Goal: Use online tool/utility: Utilize a website feature to perform a specific function

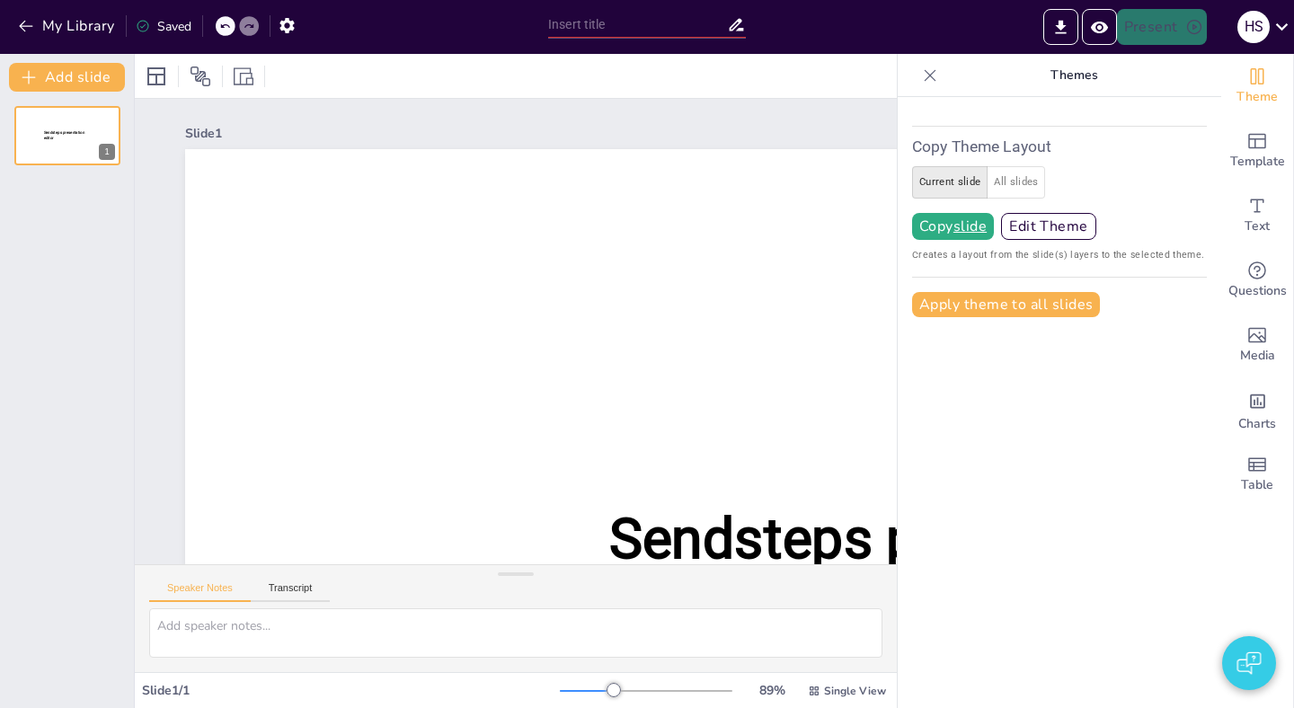
type input "test"
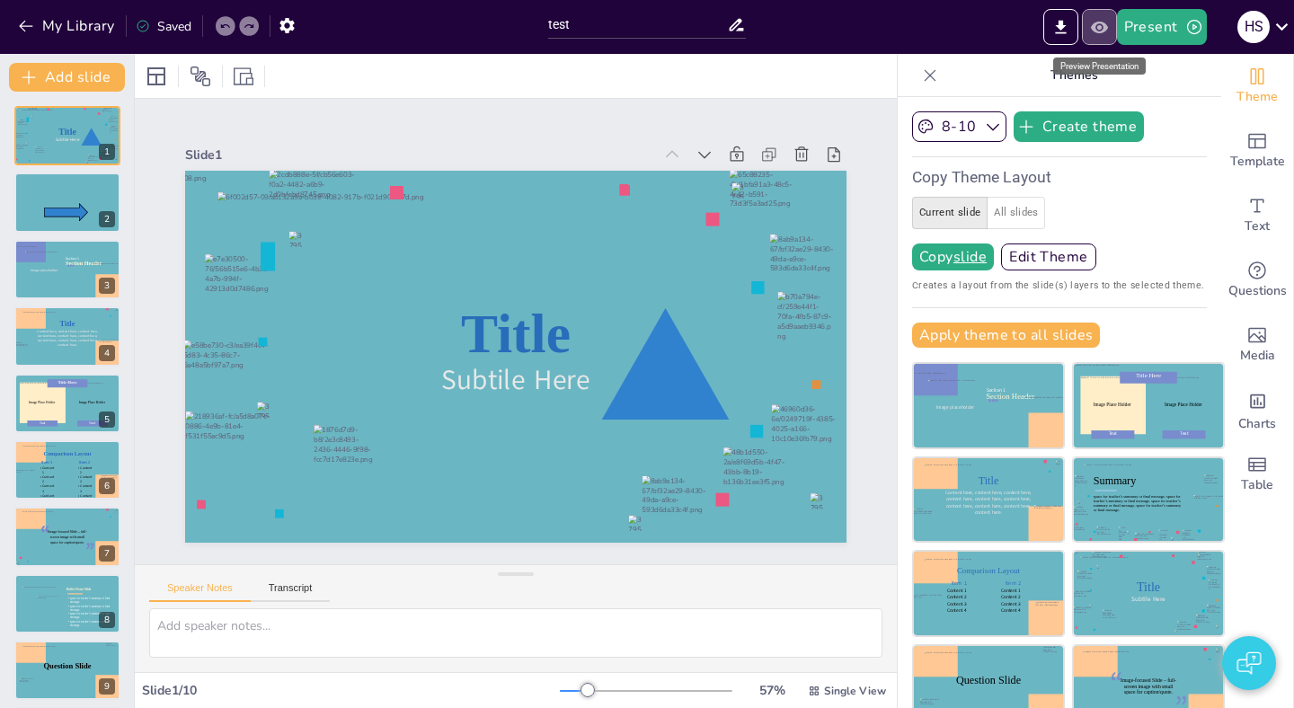
click at [1100, 32] on icon "Preview Presentation" at bounding box center [1098, 27] width 17 height 12
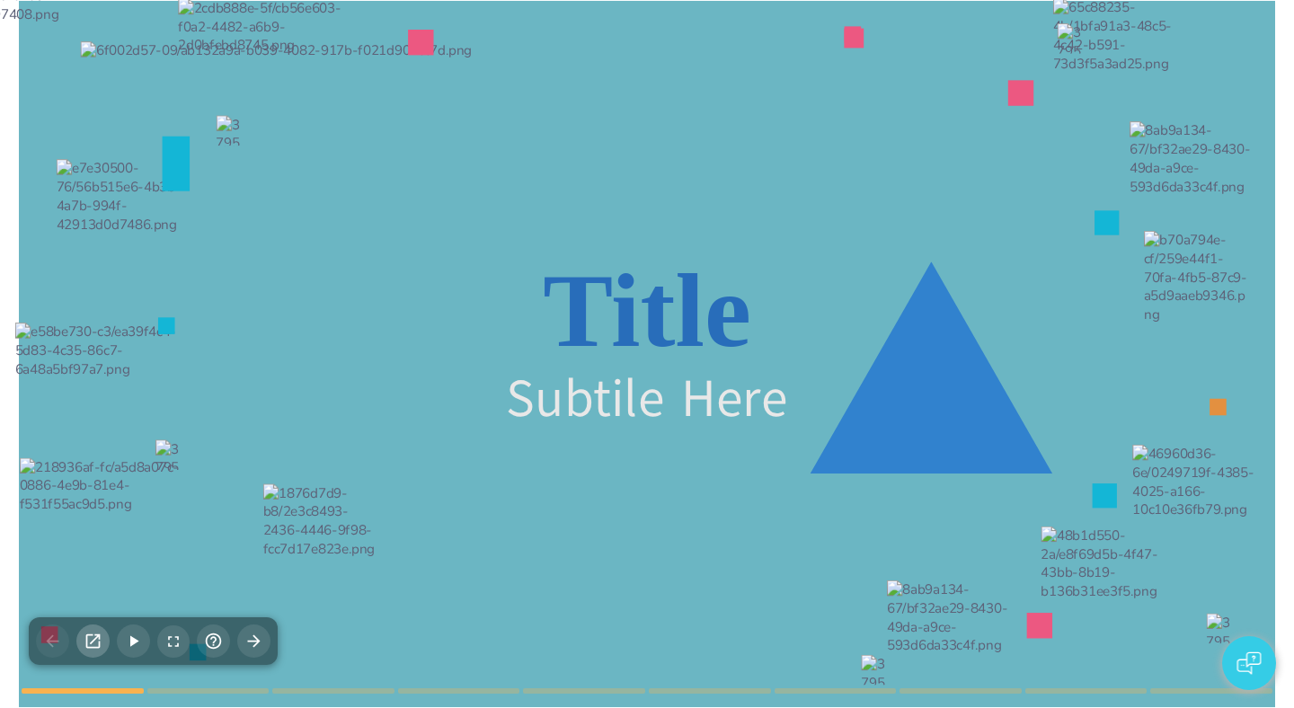
click at [95, 647] on icon "button" at bounding box center [93, 641] width 14 height 14
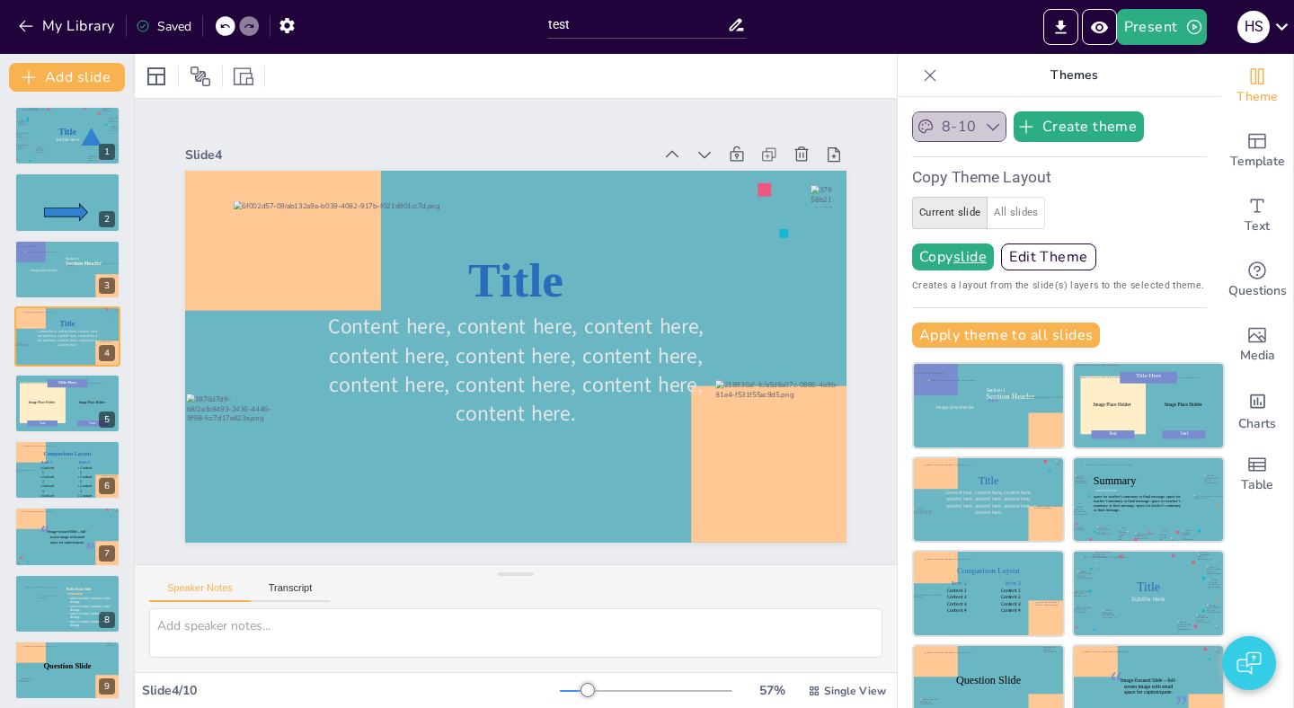
click at [975, 129] on button "8-10" at bounding box center [959, 126] width 94 height 31
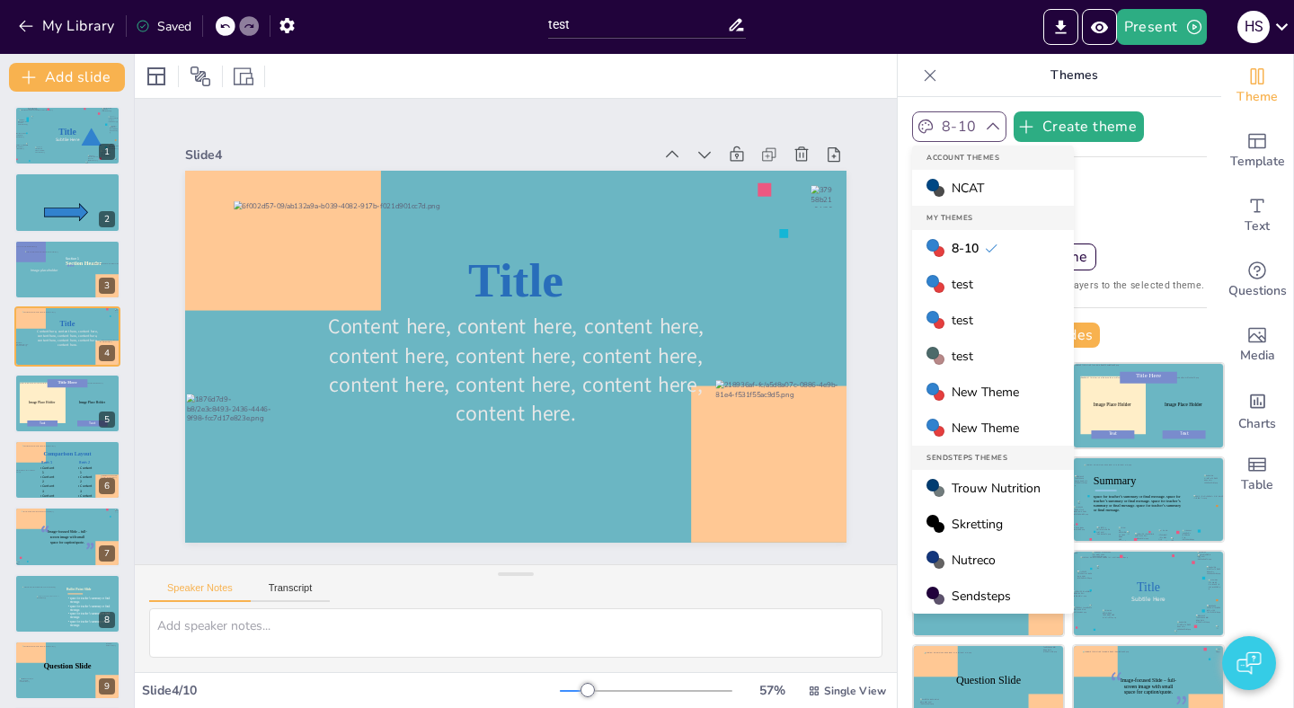
click at [975, 129] on button "8-10" at bounding box center [959, 126] width 94 height 31
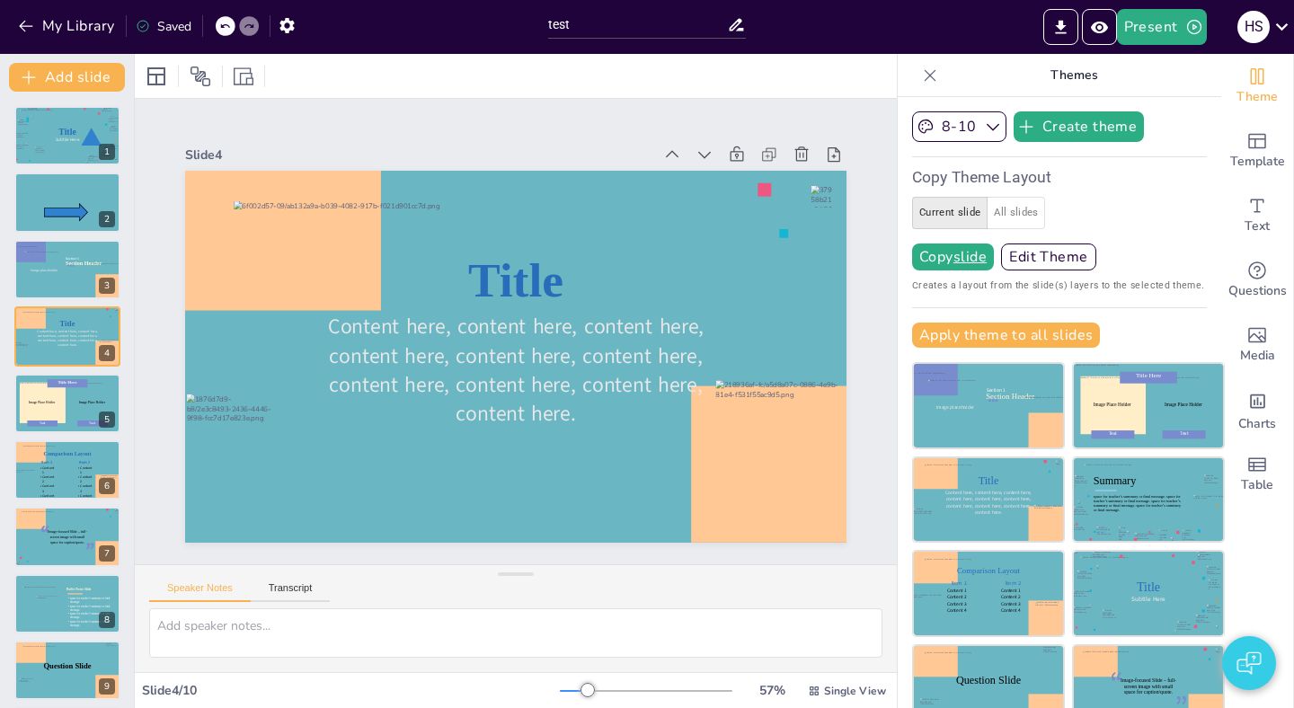
click at [1081, 190] on div "Copy Theme Layout Current slide All slides Copy slide Edit Theme Creates a layo…" at bounding box center [1059, 224] width 295 height 137
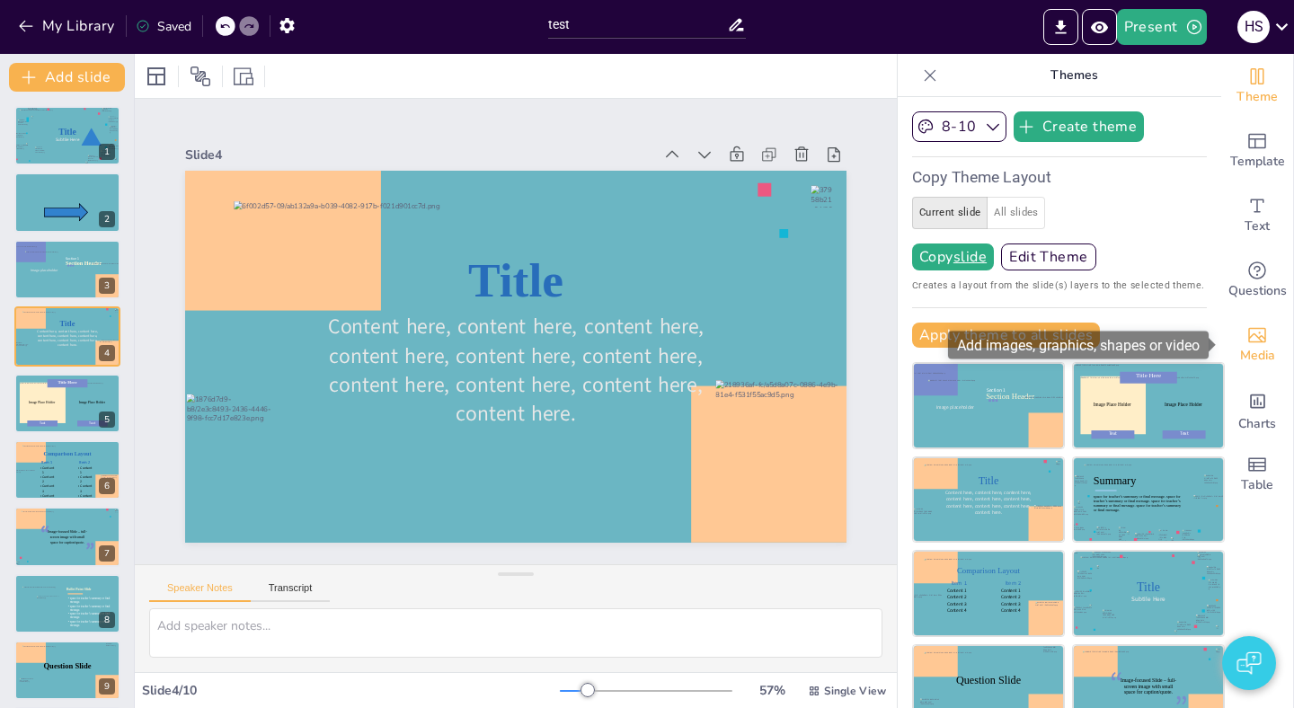
click at [1253, 338] on icon "Add images, graphics, shapes or video" at bounding box center [1257, 335] width 22 height 22
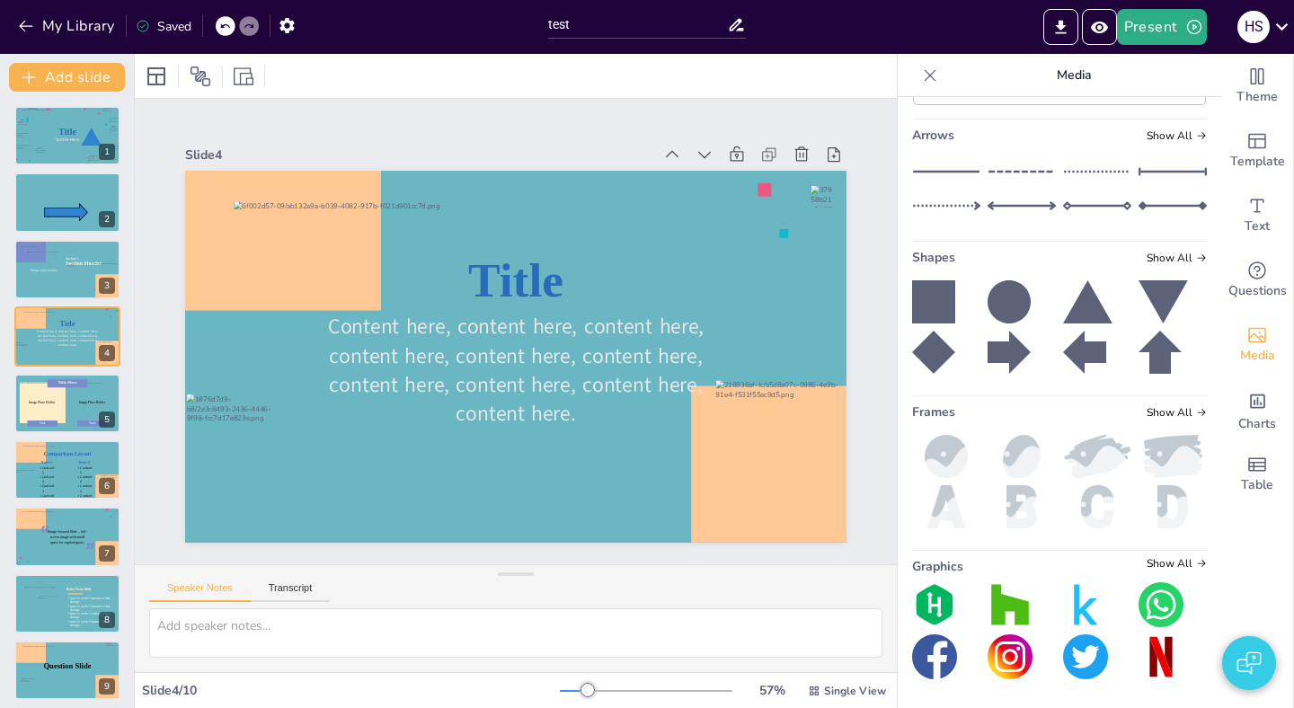
scroll to position [961, 0]
click at [928, 75] on icon at bounding box center [930, 75] width 18 height 18
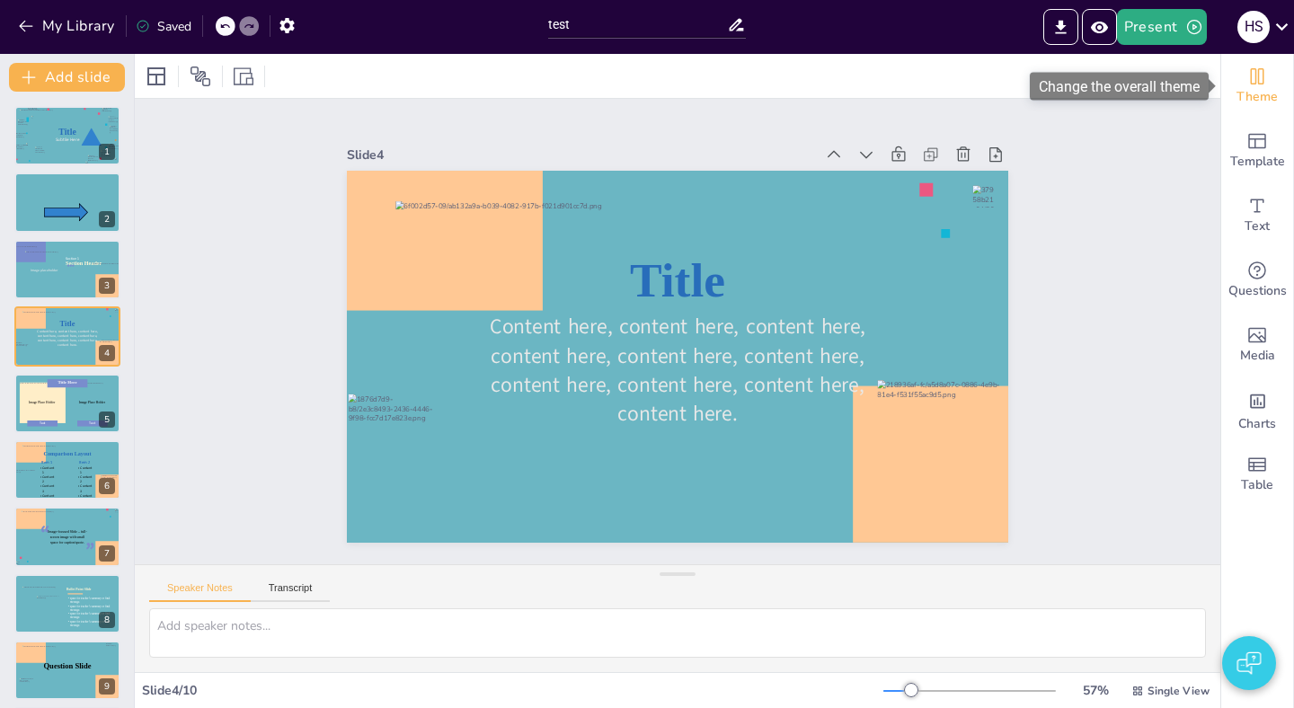
click at [1256, 92] on span "Theme" at bounding box center [1256, 97] width 41 height 20
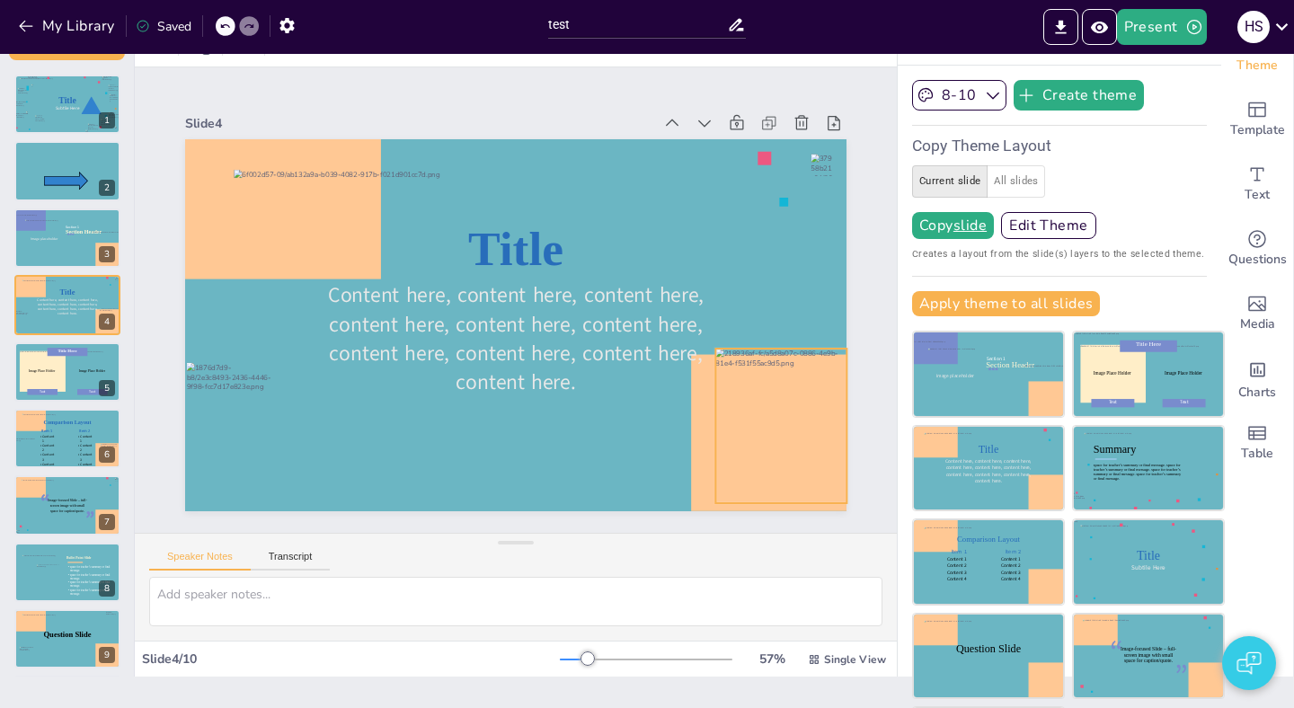
scroll to position [0, 0]
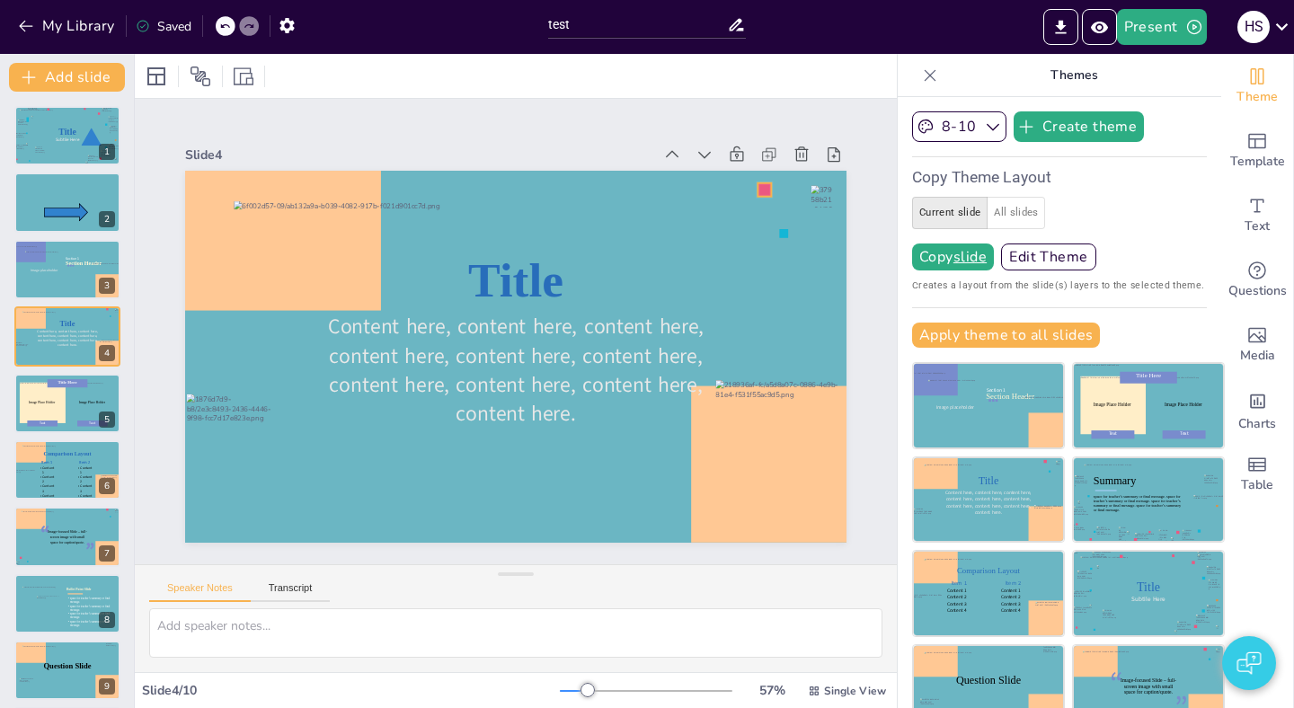
click at [767, 191] on div "Title Content here, content here, content here, content here, content here, con…" at bounding box center [515, 357] width 661 height 372
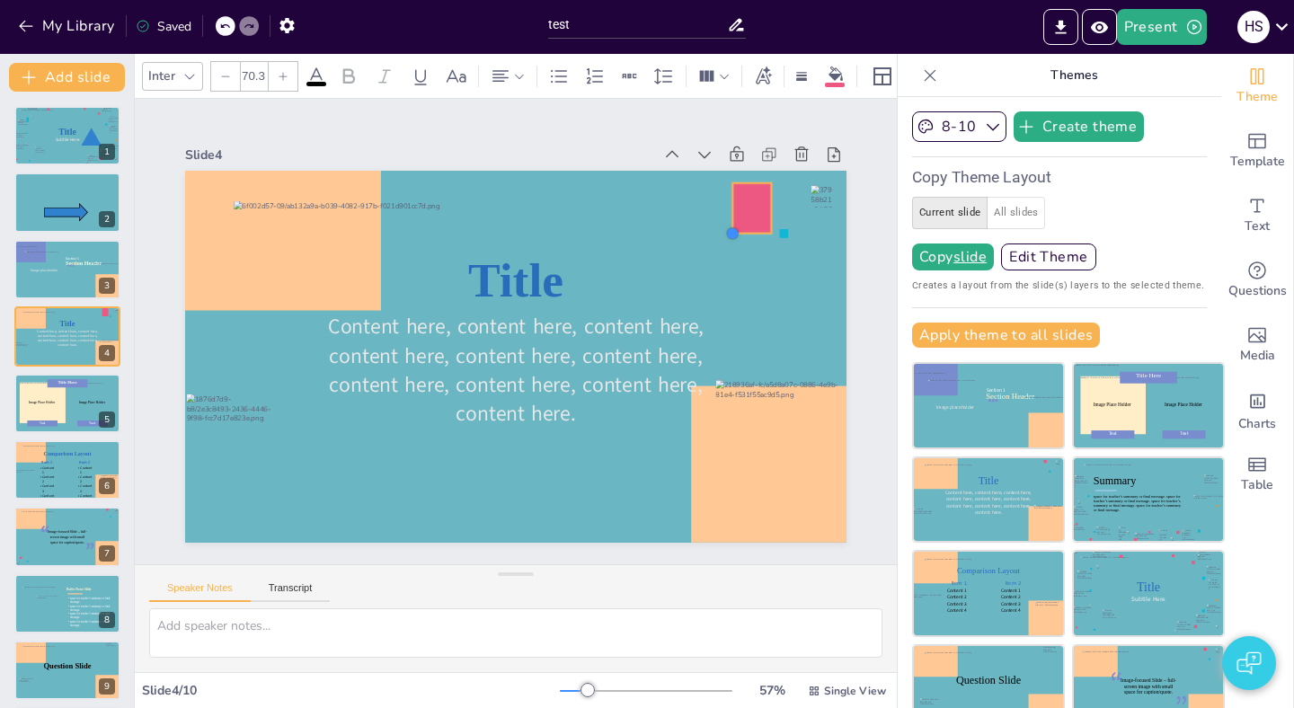
drag, startPoint x: 761, startPoint y: 199, endPoint x: 739, endPoint y: 225, distance: 34.4
click at [739, 225] on div "Title Content here, content here, content here, content here, content here, con…" at bounding box center [515, 357] width 661 height 372
click at [782, 231] on div "Title Content here, content here, content here, content here, content here, con…" at bounding box center [515, 357] width 661 height 372
click at [772, 246] on div "Title Content here, content here, content here, content here, content here, con…" at bounding box center [515, 357] width 661 height 372
type input "38.7"
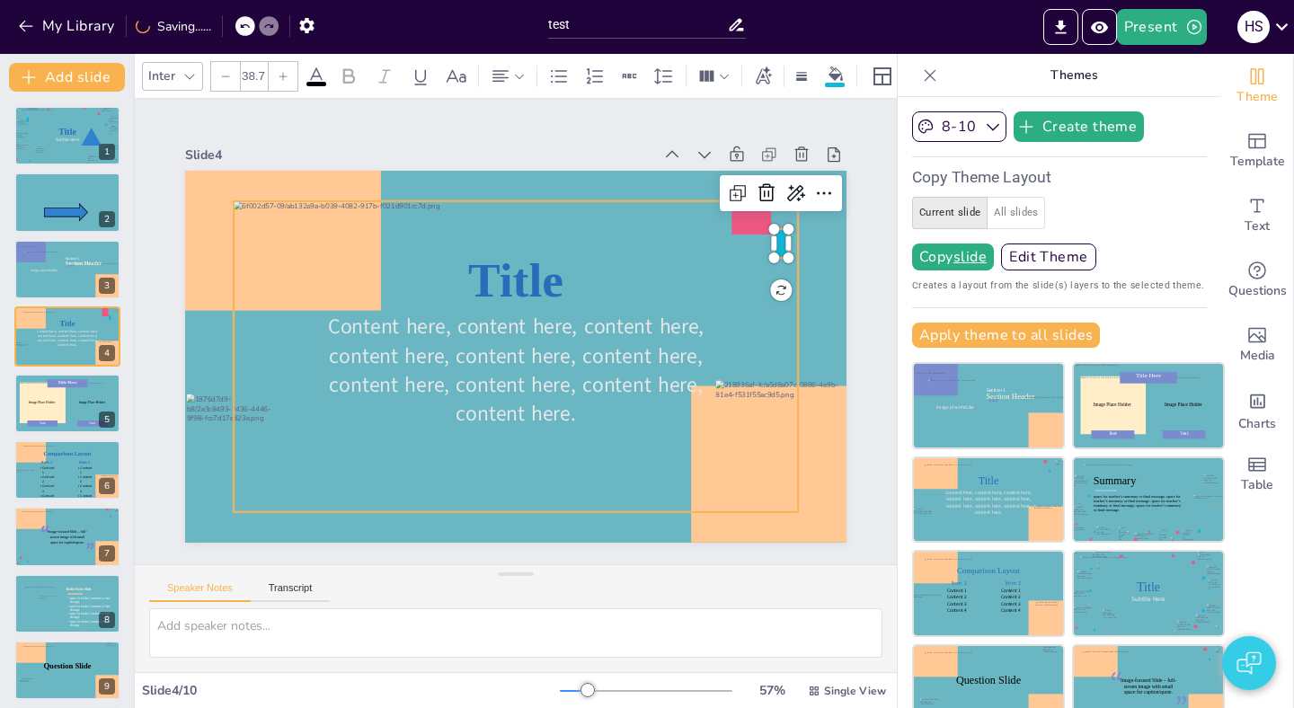
click at [690, 239] on div at bounding box center [516, 356] width 564 height 311
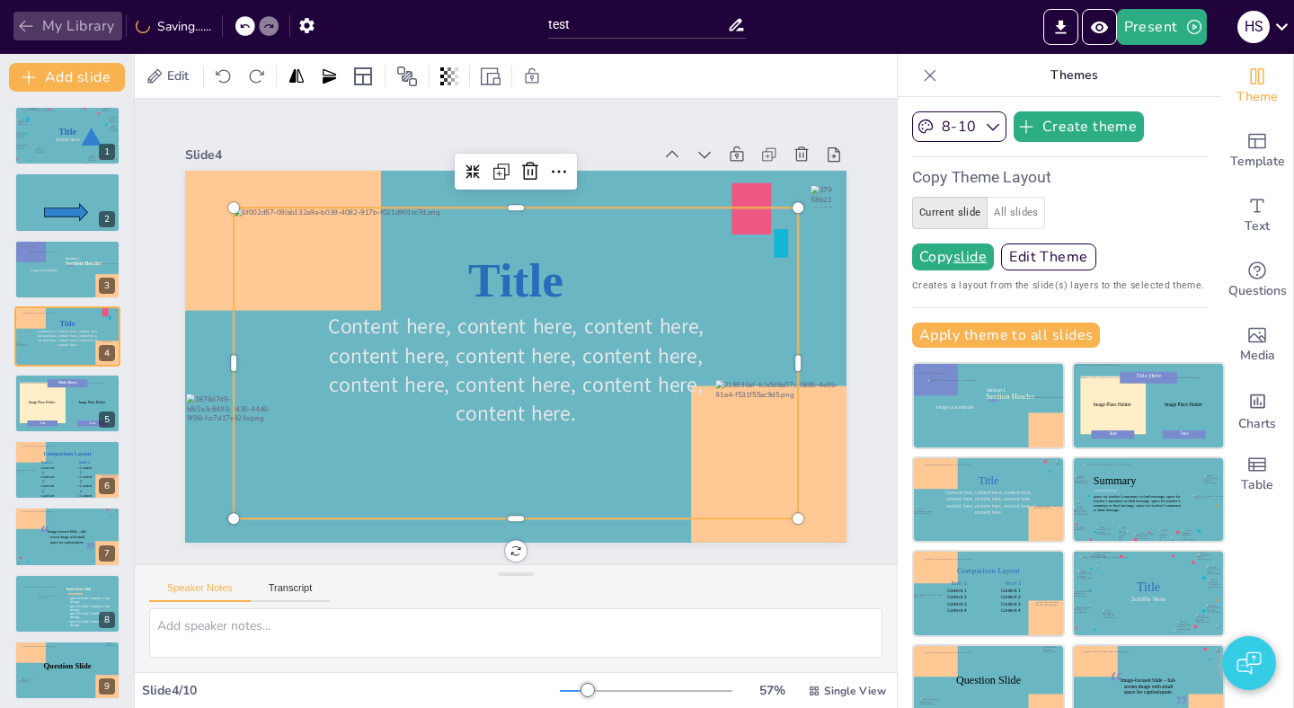
click at [94, 24] on button "My Library" at bounding box center [67, 26] width 109 height 29
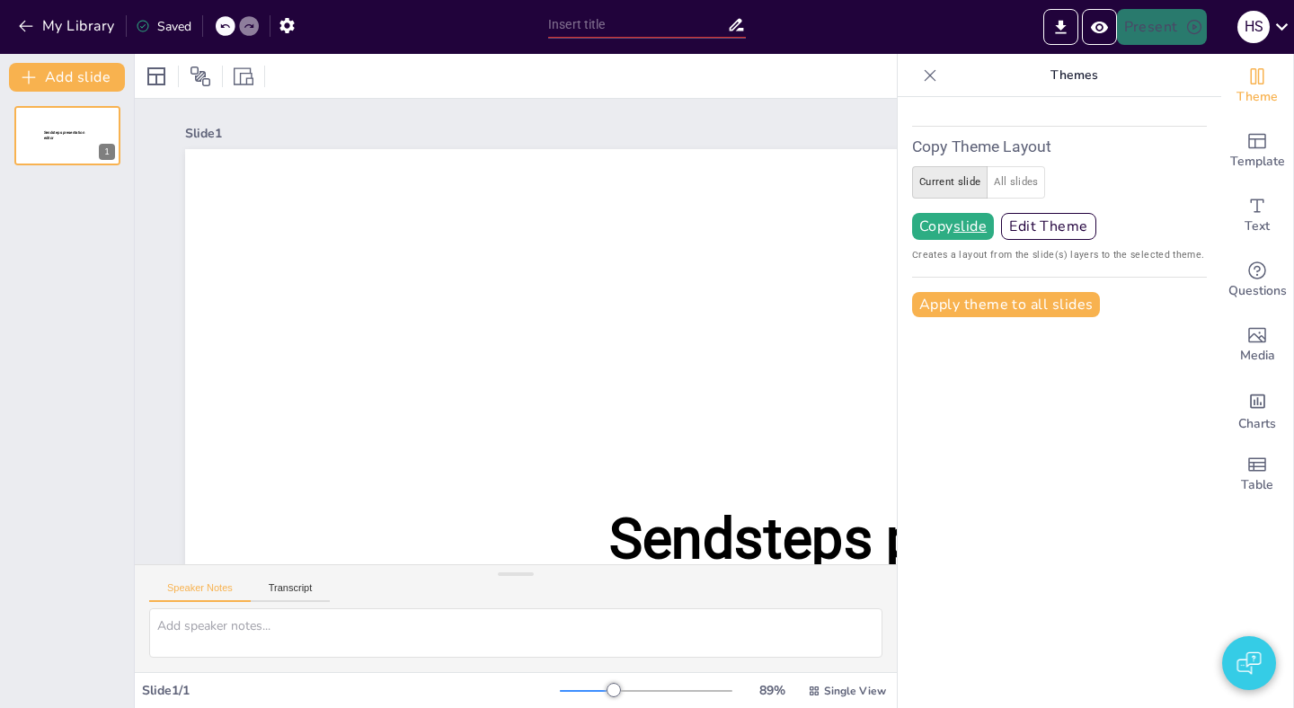
type input "test"
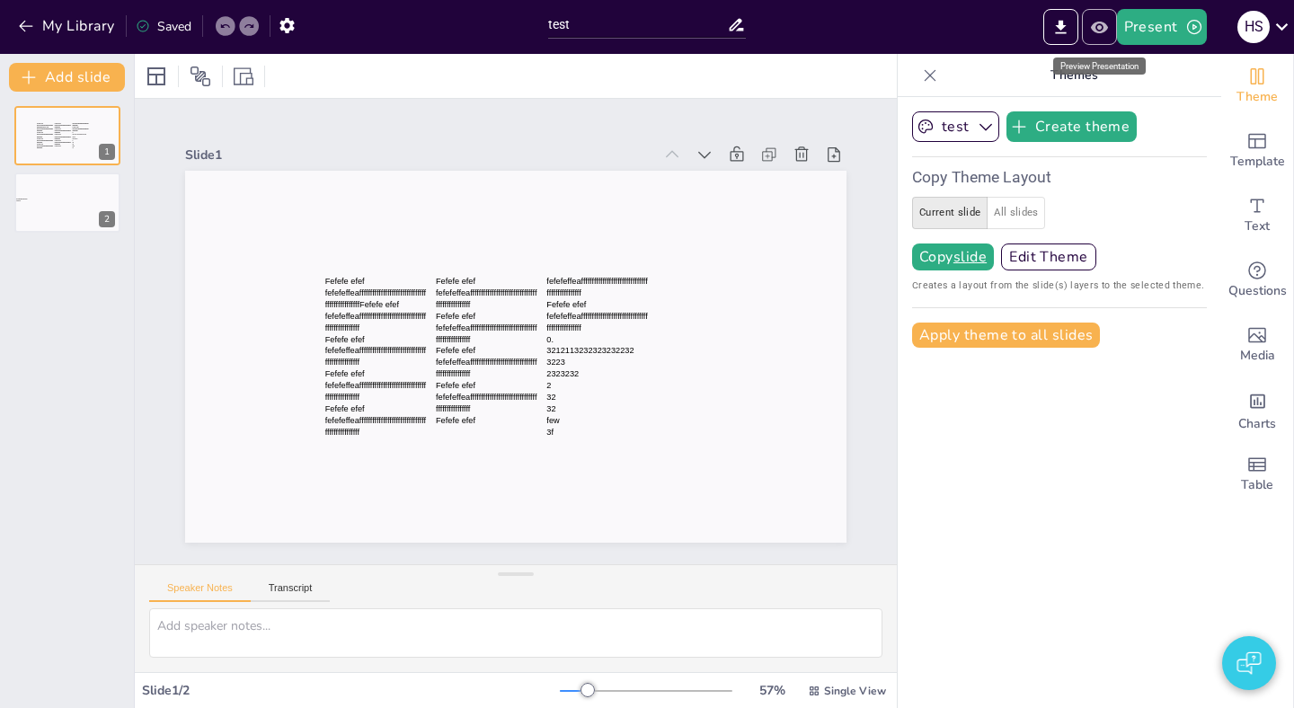
click at [1095, 23] on icon "Preview Presentation" at bounding box center [1098, 27] width 17 height 12
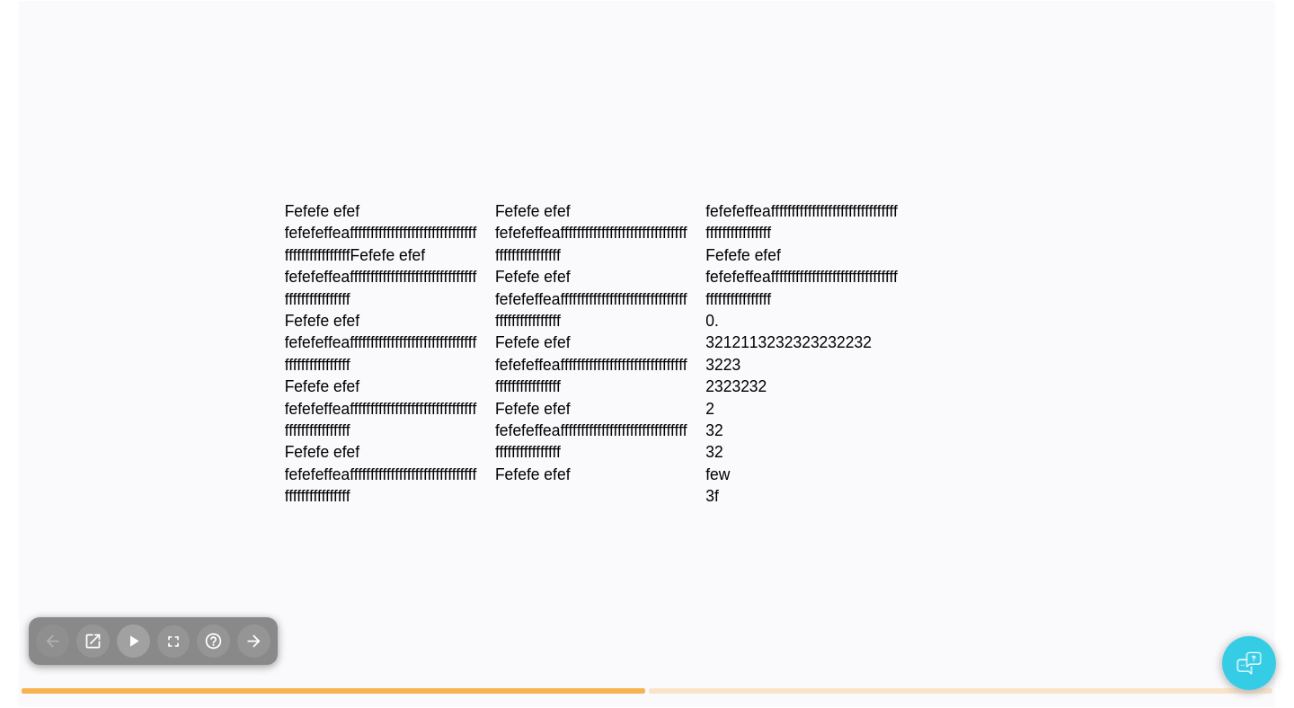
click at [137, 649] on icon "button" at bounding box center [133, 641] width 19 height 19
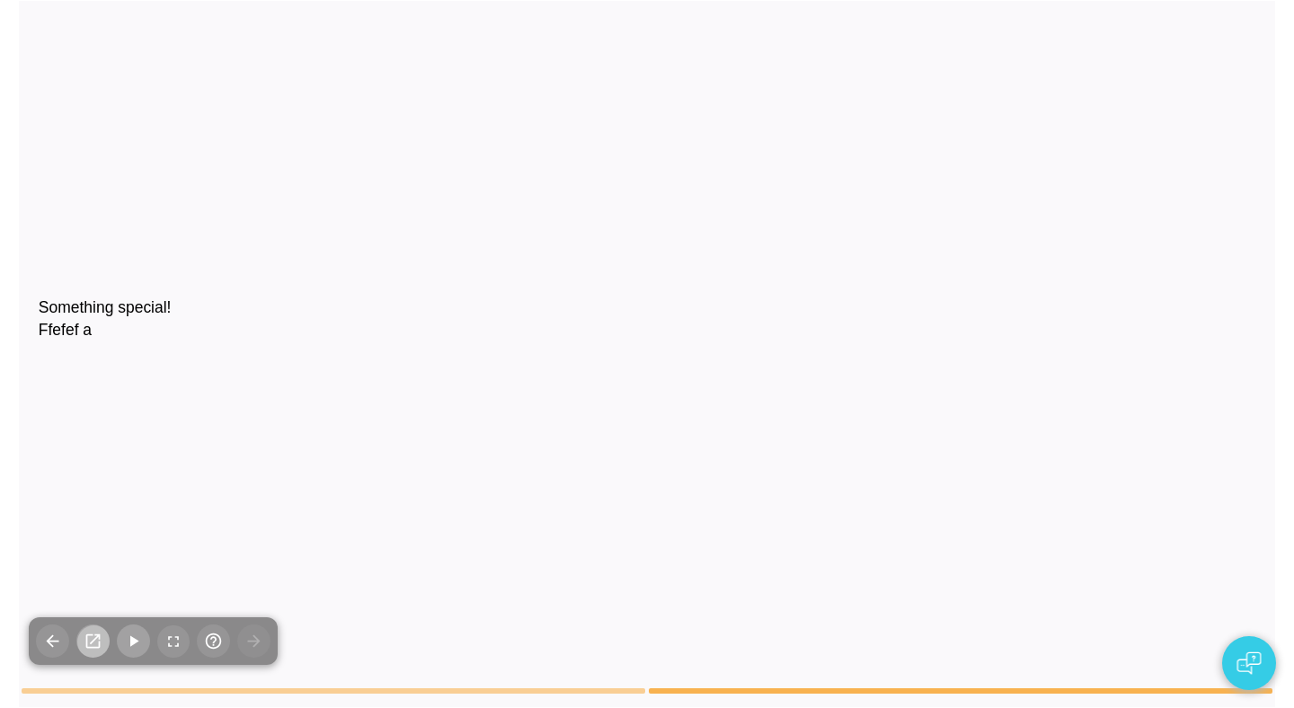
click at [95, 633] on icon "button" at bounding box center [93, 641] width 19 height 19
click at [788, 226] on div at bounding box center [961, 354] width 628 height 706
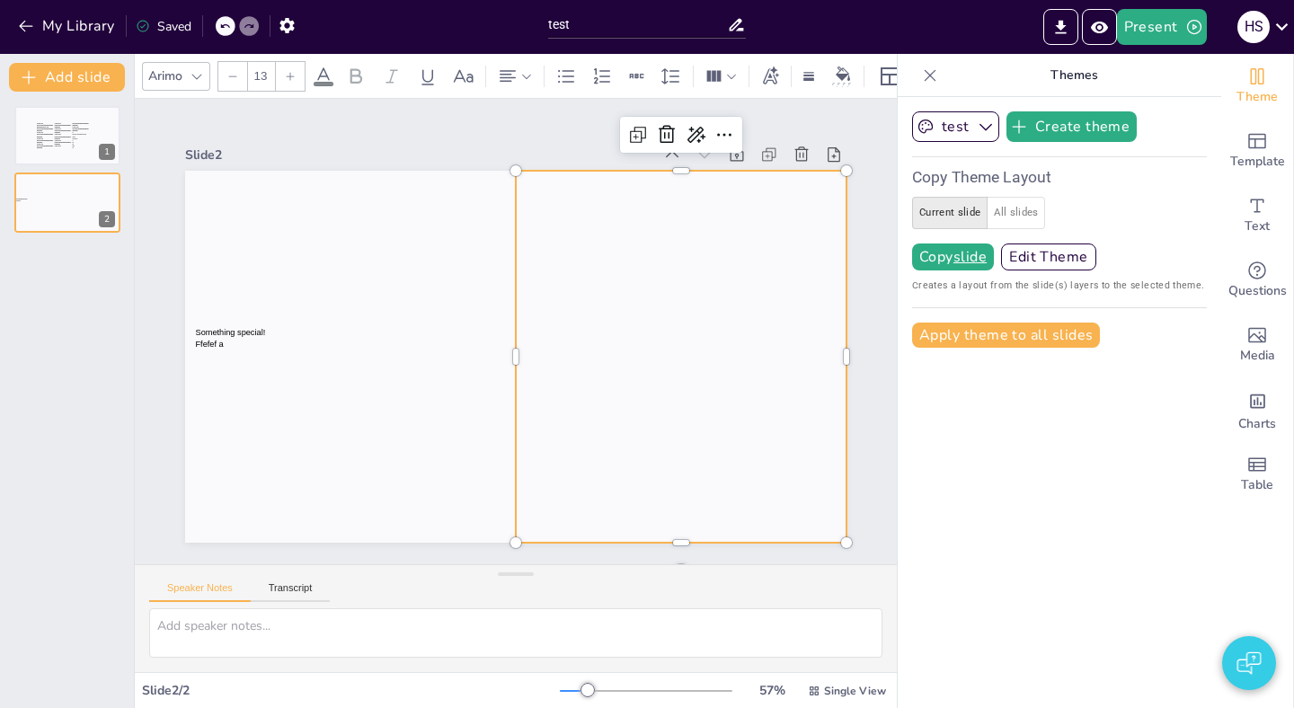
click at [642, 324] on div at bounding box center [681, 357] width 331 height 372
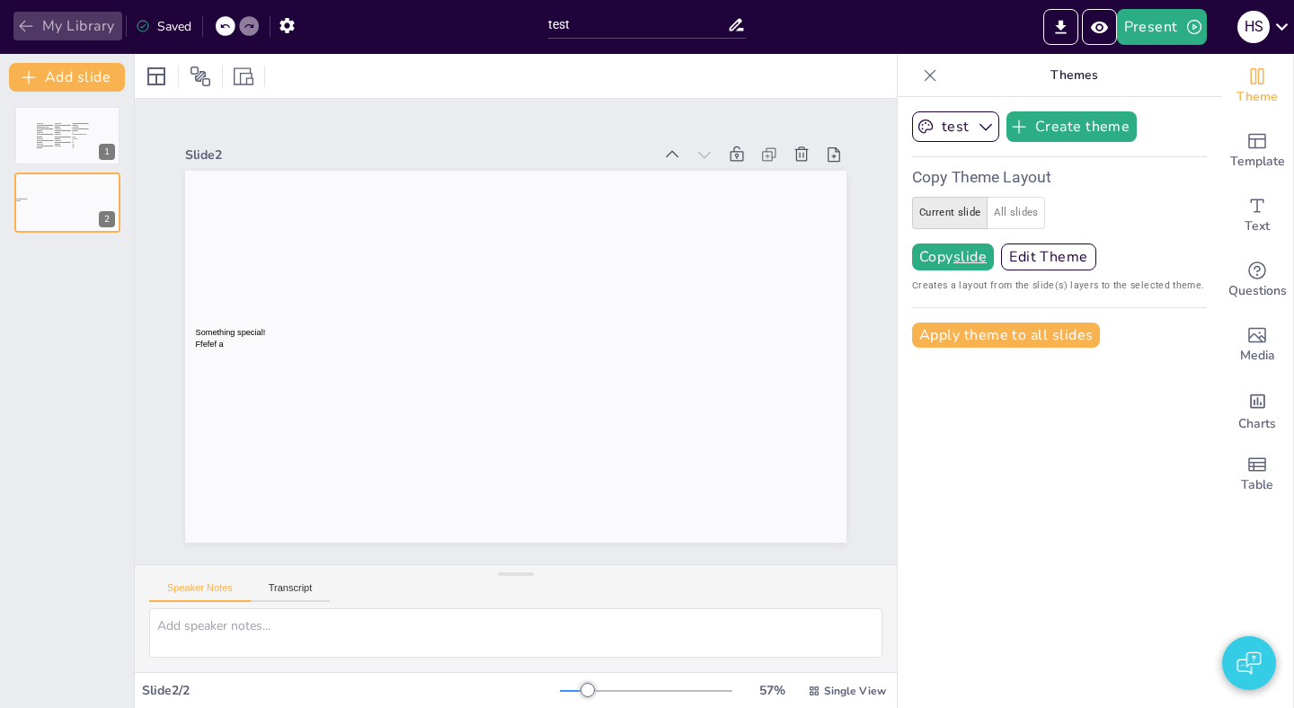
click at [69, 27] on button "My Library" at bounding box center [67, 26] width 109 height 29
